Goal: Navigation & Orientation: Understand site structure

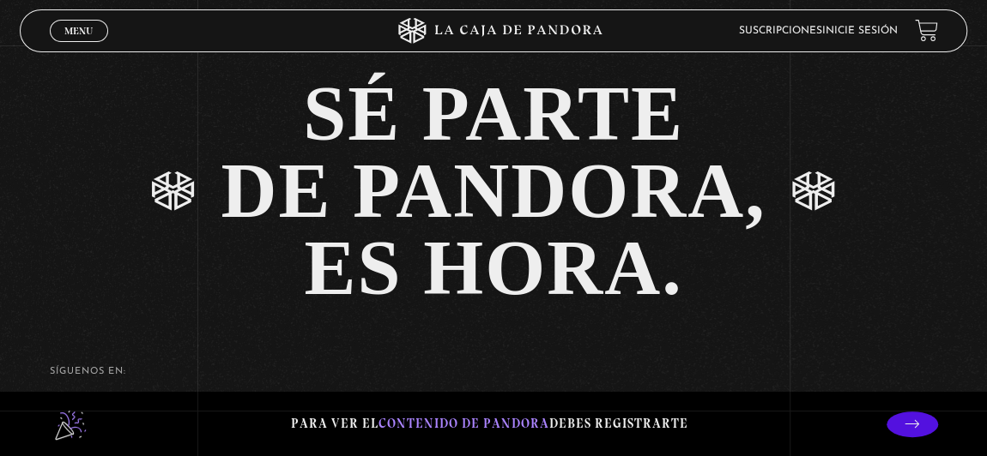
scroll to position [3009, 0]
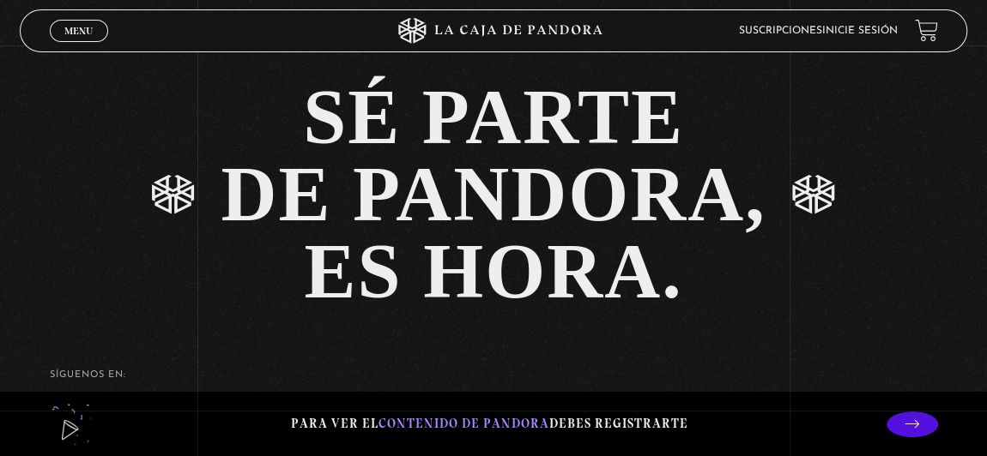
click at [506, 423] on span "contenido de Pandora" at bounding box center [463, 423] width 171 height 15
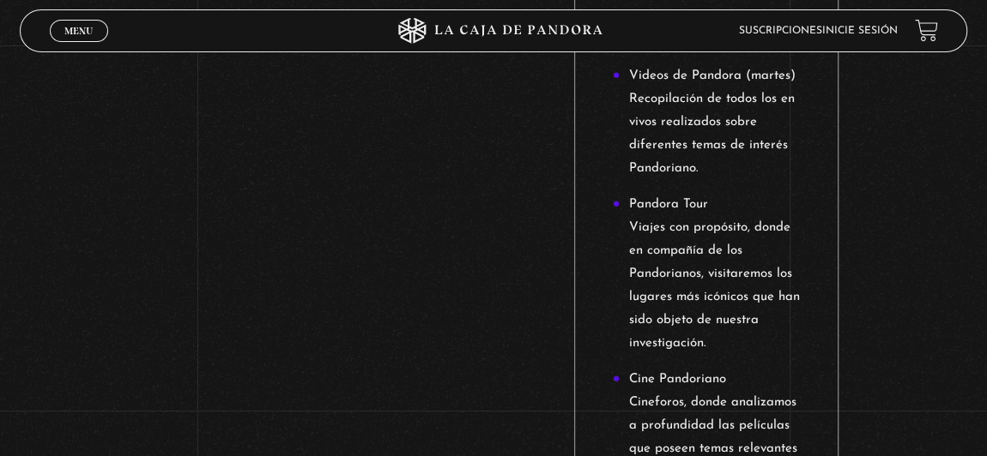
scroll to position [1949, 0]
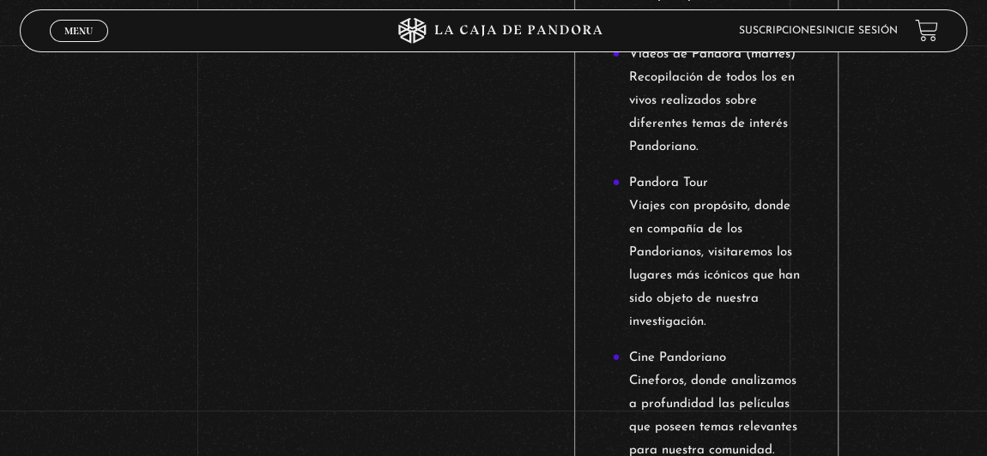
click at [82, 32] on span "Menu" at bounding box center [78, 31] width 28 height 10
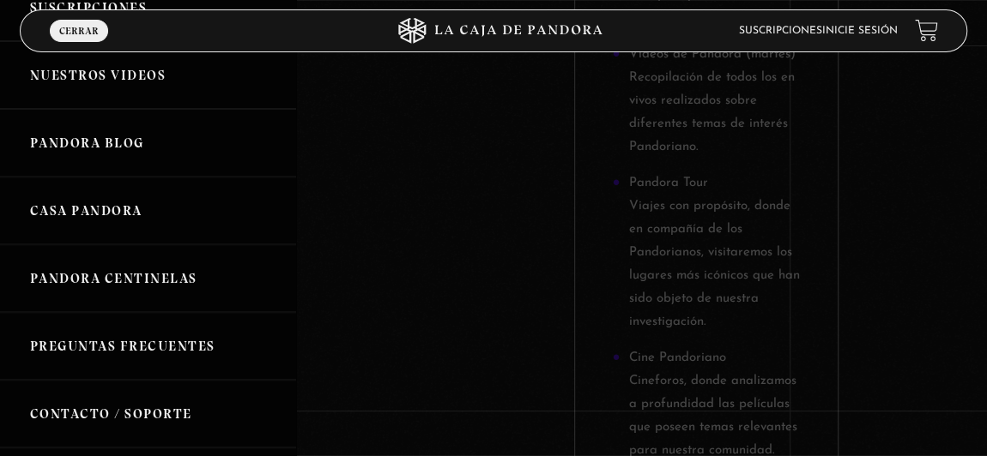
scroll to position [311, 0]
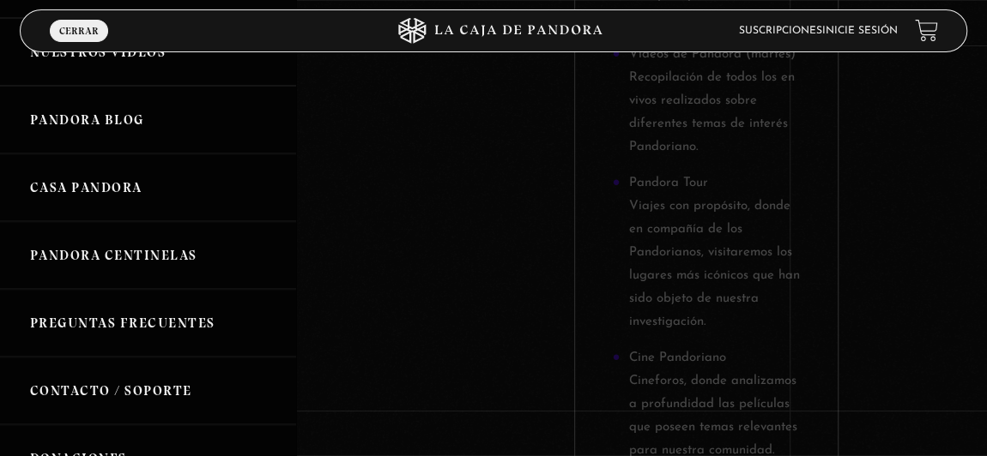
click at [101, 154] on link "Pandora Blog" at bounding box center [148, 120] width 296 height 68
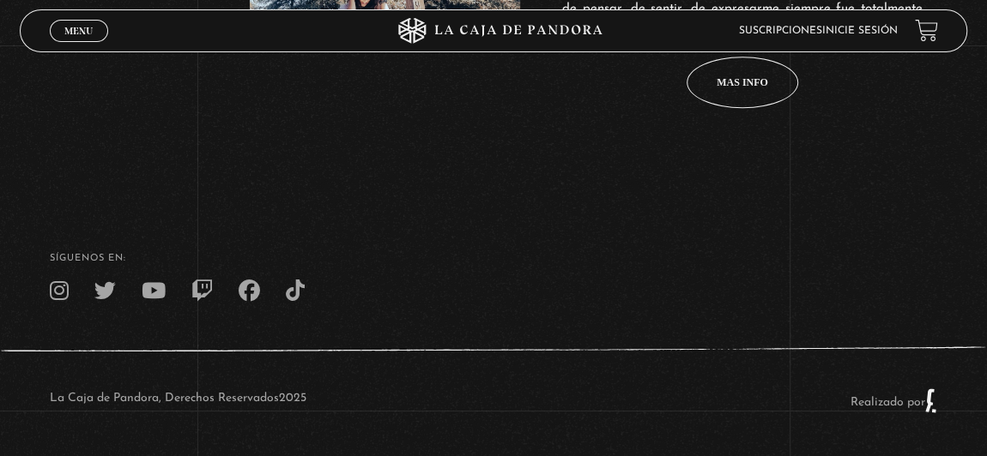
scroll to position [896, 0]
click at [754, 88] on span "Mas info" at bounding box center [741, 82] width 51 height 10
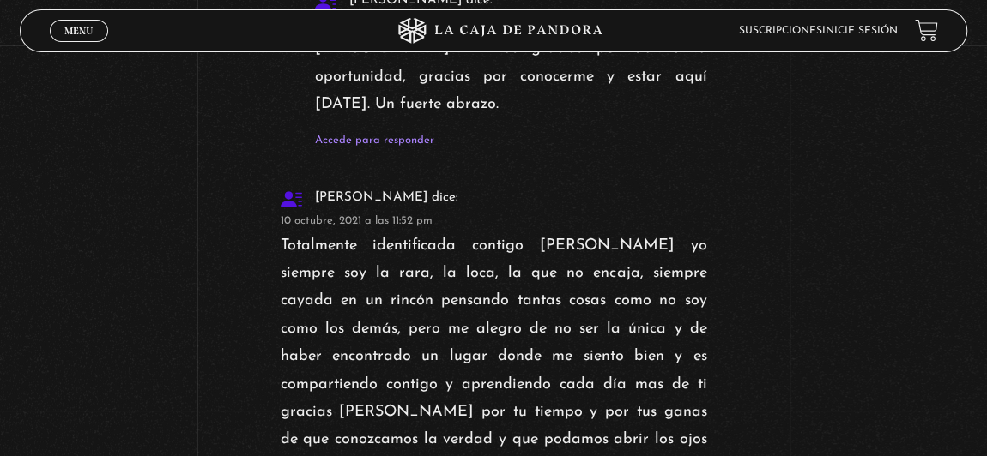
scroll to position [6786, 0]
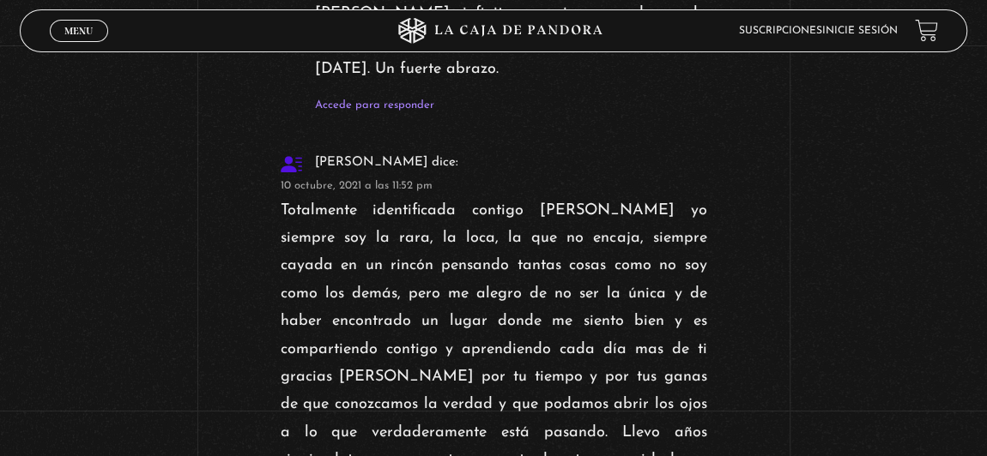
click at [75, 31] on span "Menu" at bounding box center [78, 31] width 28 height 10
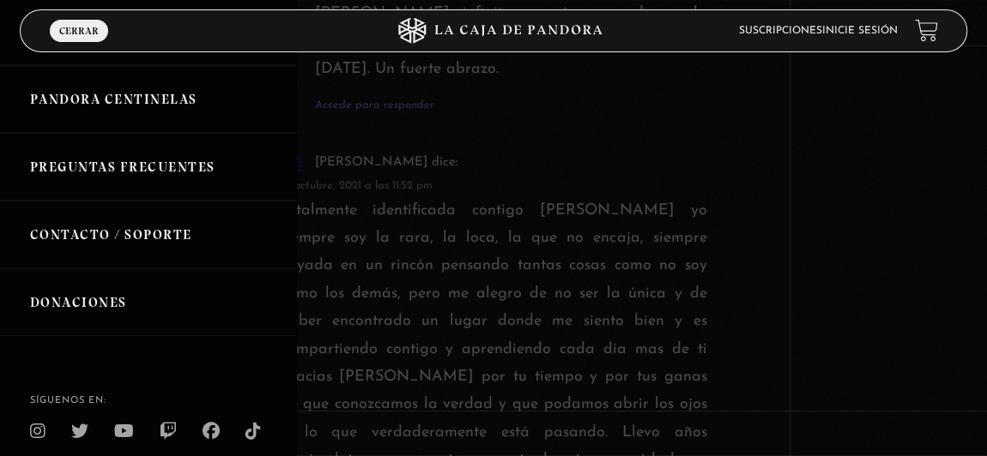
scroll to position [390, 0]
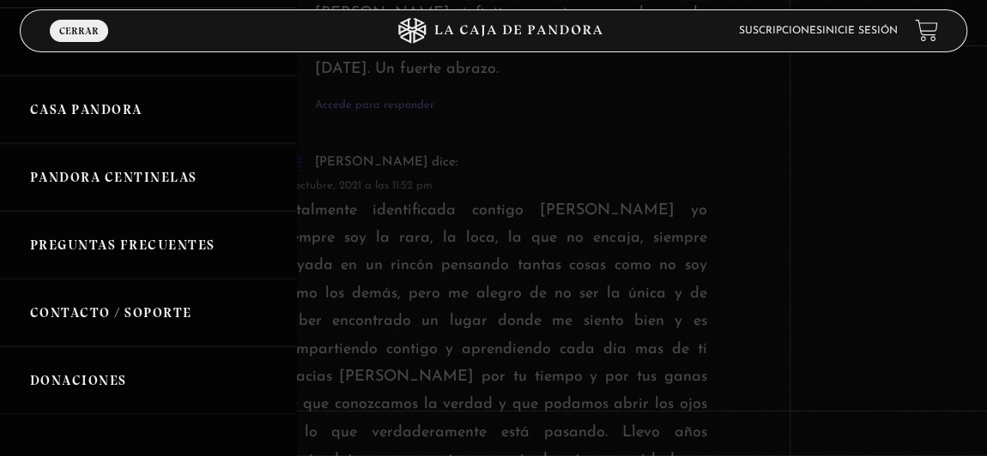
click at [102, 143] on link "Casa Pandora" at bounding box center [148, 110] width 296 height 68
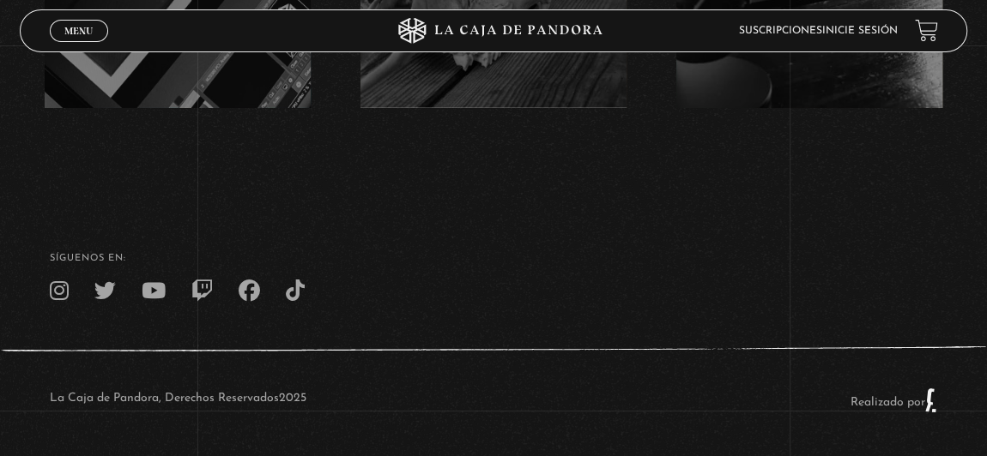
scroll to position [3785, 0]
click at [88, 32] on span "Menu" at bounding box center [78, 31] width 28 height 10
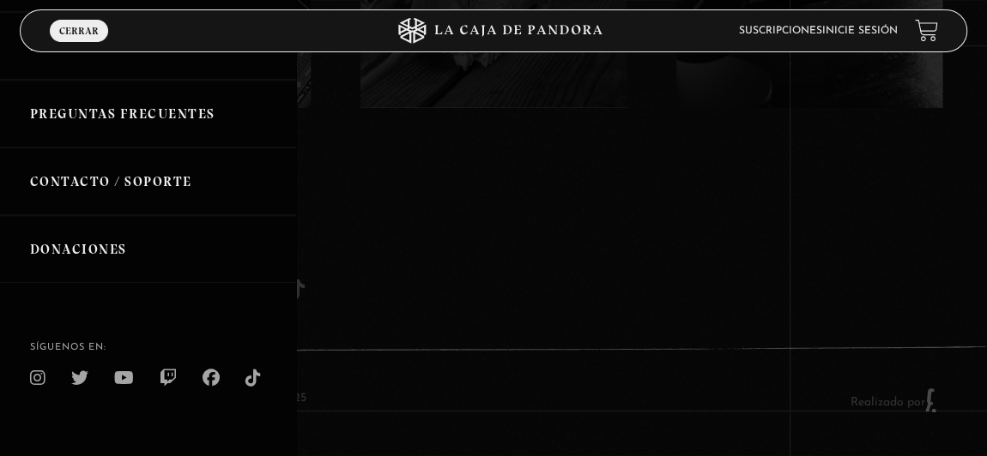
scroll to position [546, 0]
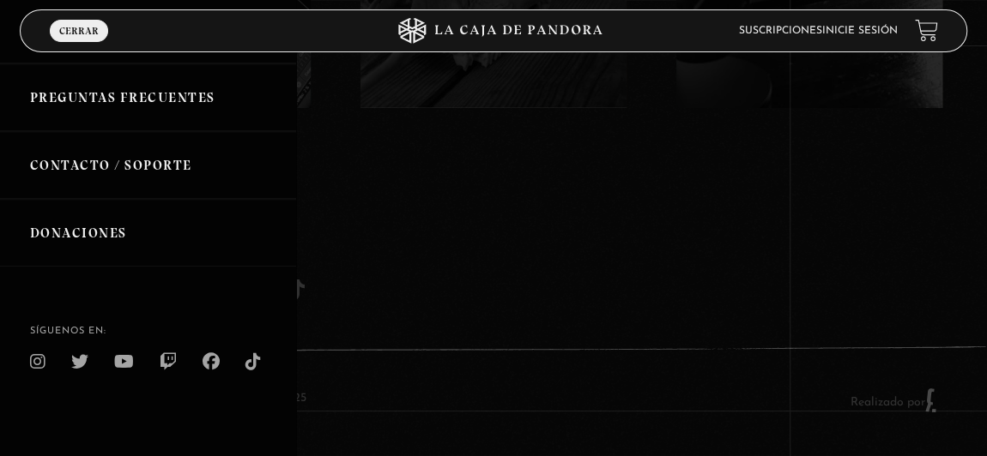
click at [192, 63] on link "Pandora Centinelas" at bounding box center [148, 30] width 296 height 68
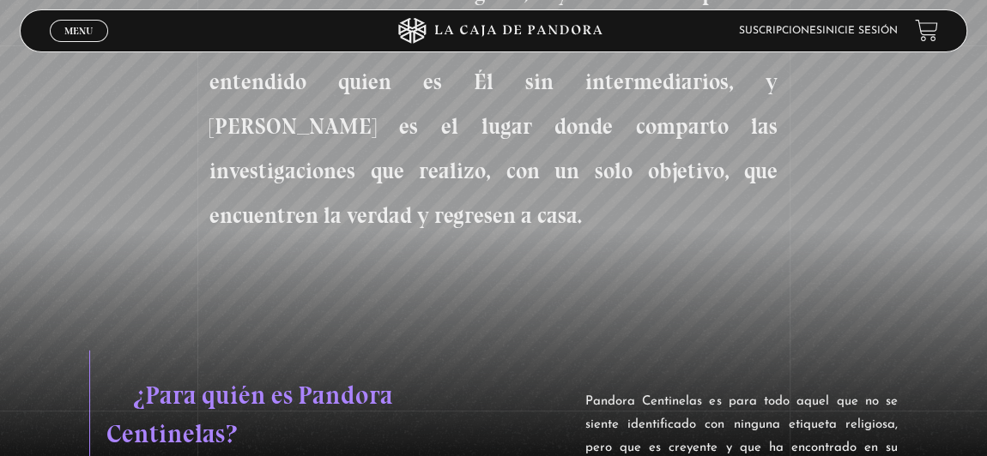
scroll to position [1326, 0]
